Goal: Information Seeking & Learning: Learn about a topic

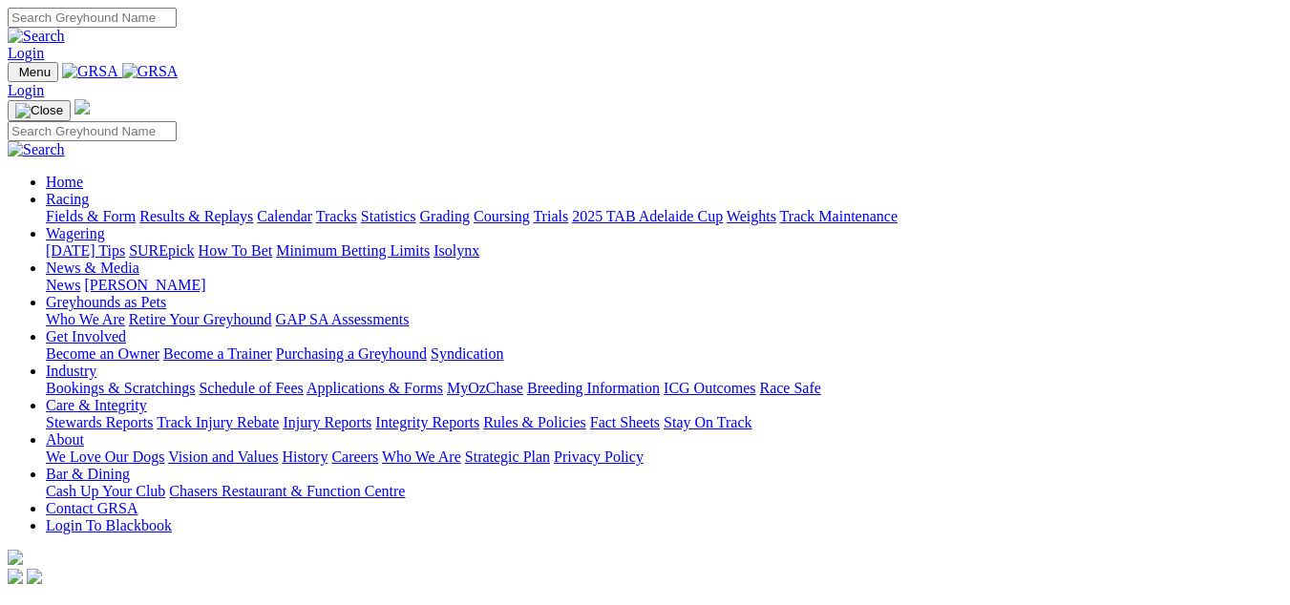
click at [53, 208] on link "Fields & Form" at bounding box center [91, 216] width 90 height 16
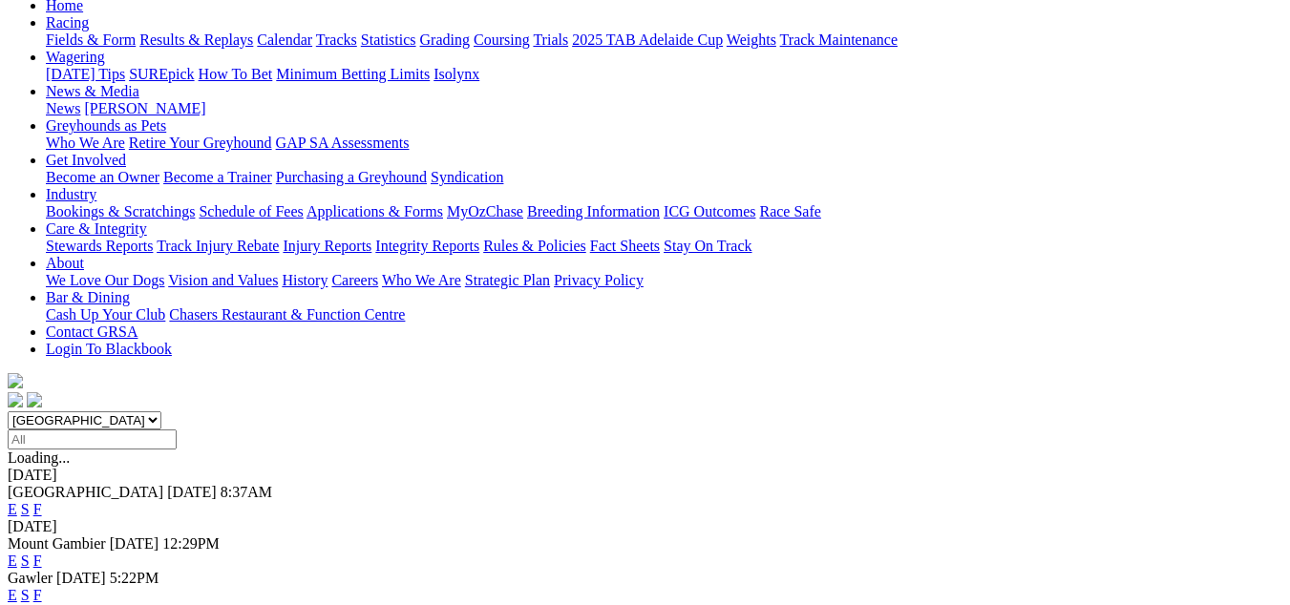
scroll to position [191, 0]
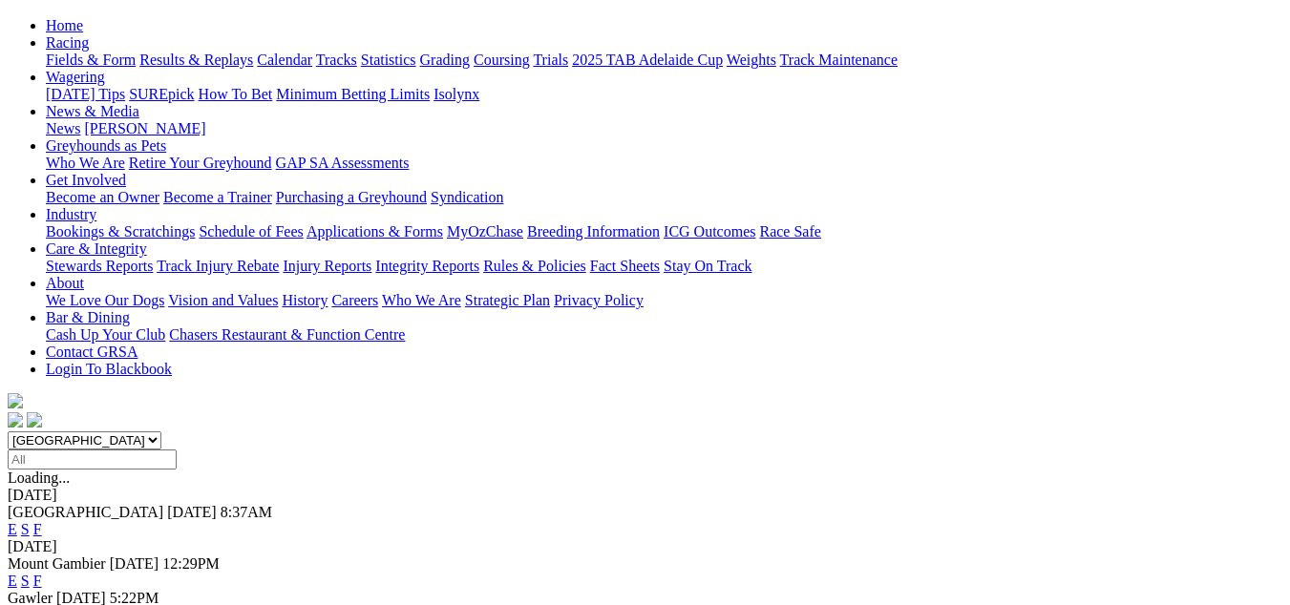
click at [42, 573] on link "F" at bounding box center [37, 581] width 9 height 16
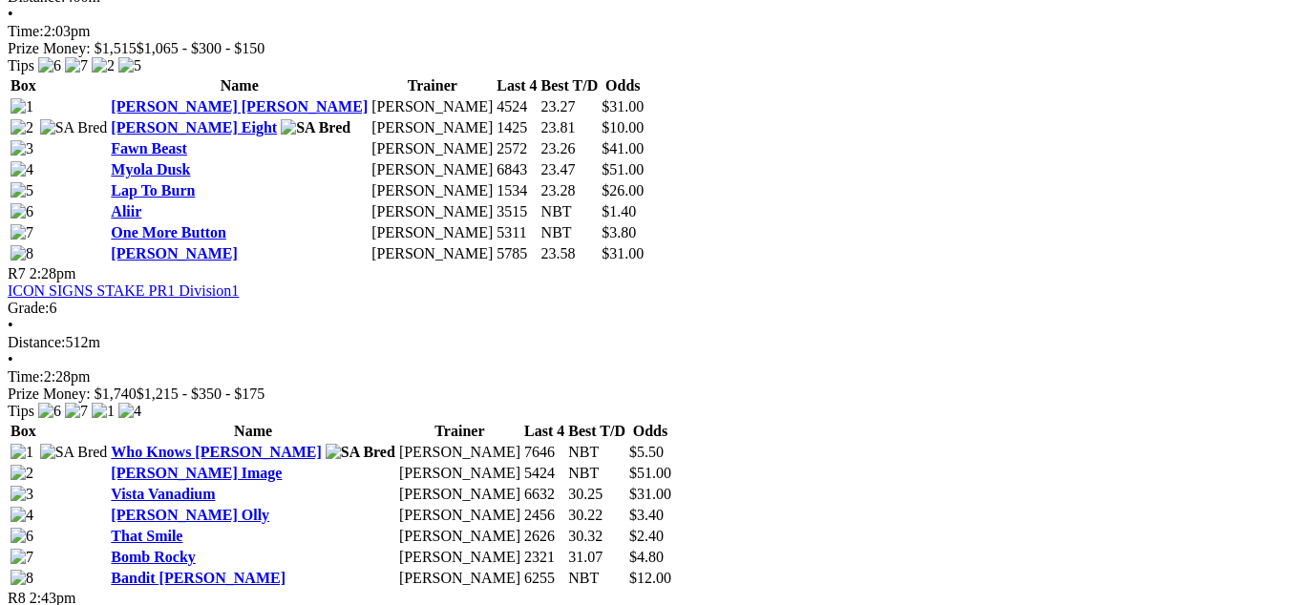
scroll to position [2673, 0]
